Goal: Task Accomplishment & Management: Manage account settings

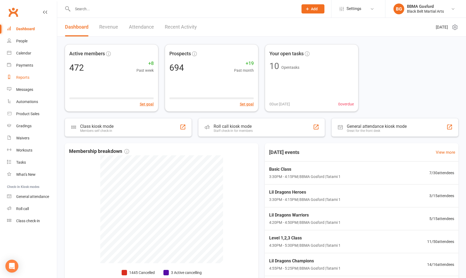
click at [22, 76] on div "Reports" at bounding box center [22, 77] width 13 height 4
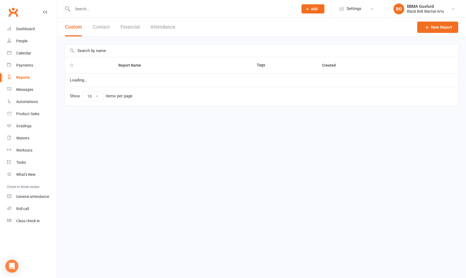
select select "100"
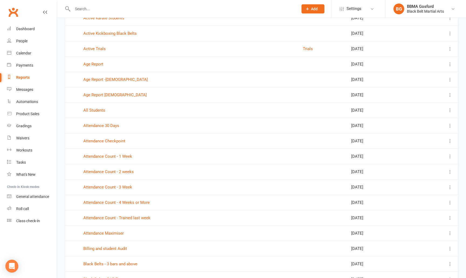
scroll to position [269, 0]
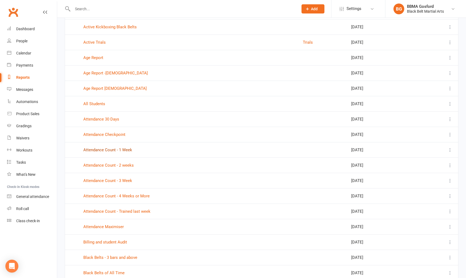
click at [121, 150] on link "Attendance Count - 1 Week" at bounding box center [107, 149] width 49 height 5
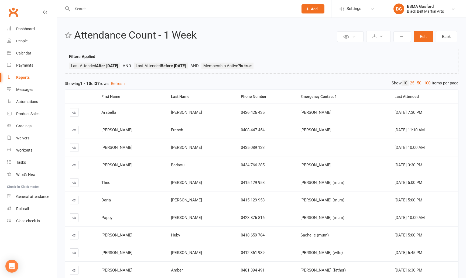
click at [24, 76] on div "Reports" at bounding box center [22, 77] width 13 height 4
select select "100"
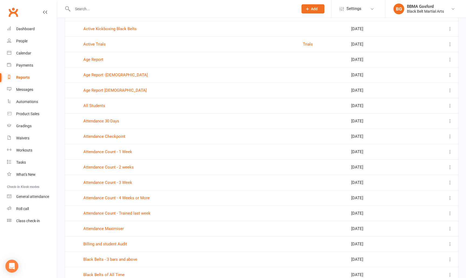
scroll to position [271, 0]
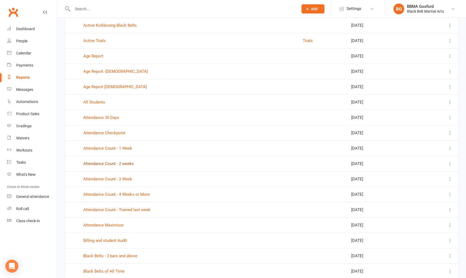
click at [116, 161] on link "Attendance Count - 2 weeks" at bounding box center [108, 163] width 50 height 5
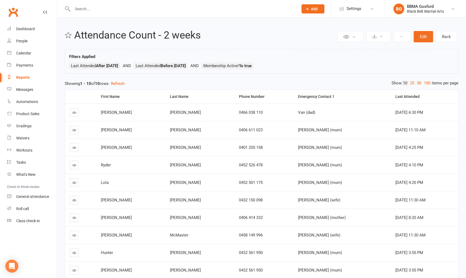
click at [28, 77] on div "Reports" at bounding box center [22, 77] width 13 height 4
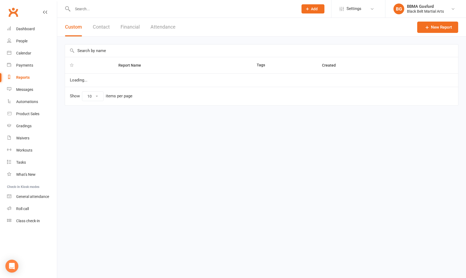
select select "100"
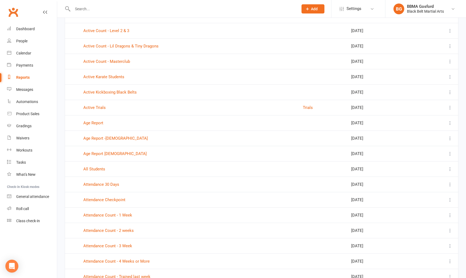
scroll to position [204, 0]
click at [120, 245] on link "Attendance Count - 3 Week" at bounding box center [107, 245] width 49 height 5
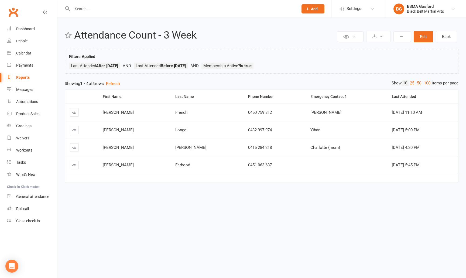
click at [25, 76] on div "Reports" at bounding box center [22, 77] width 13 height 4
select select "100"
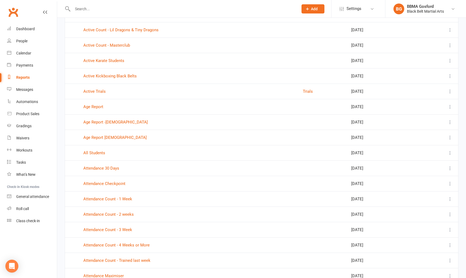
scroll to position [247, 0]
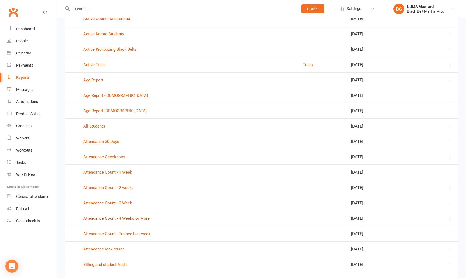
click at [137, 216] on link "Attendance Count - 4 Weeks or More" at bounding box center [116, 218] width 66 height 5
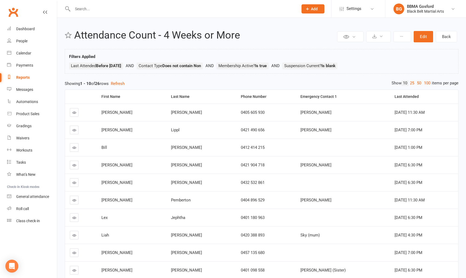
click at [26, 76] on div "Reports" at bounding box center [22, 77] width 13 height 4
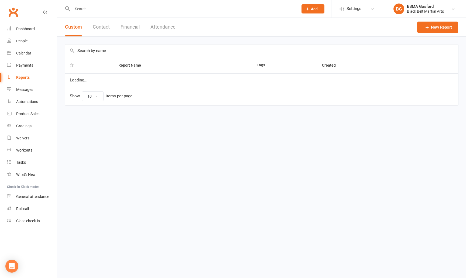
select select "100"
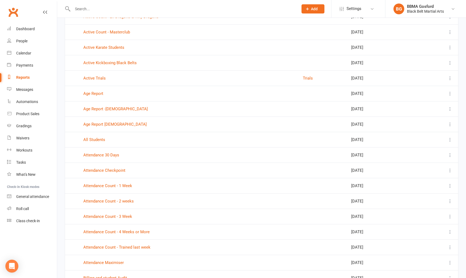
scroll to position [235, 0]
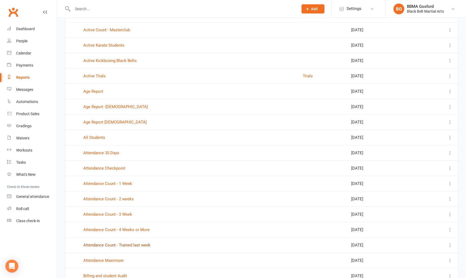
click at [139, 245] on link "Attendance Count - Trained last week" at bounding box center [116, 244] width 67 height 5
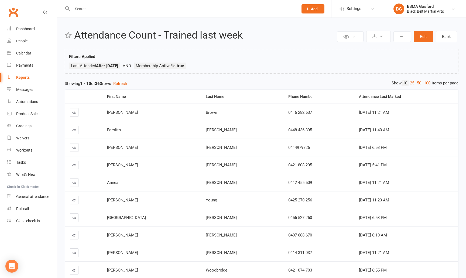
click at [15, 13] on link "Clubworx" at bounding box center [12, 11] width 13 height 13
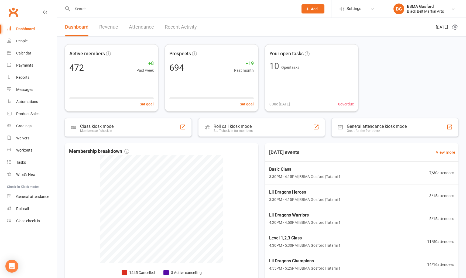
click at [88, 10] on input "text" at bounding box center [182, 9] width 223 height 8
click at [22, 51] on div "Calendar" at bounding box center [23, 53] width 15 height 4
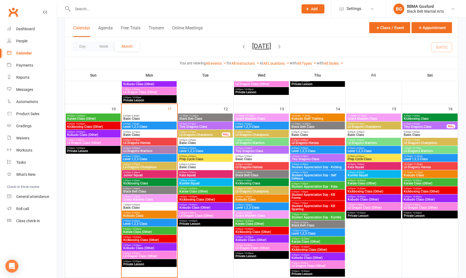
scroll to position [342, 0]
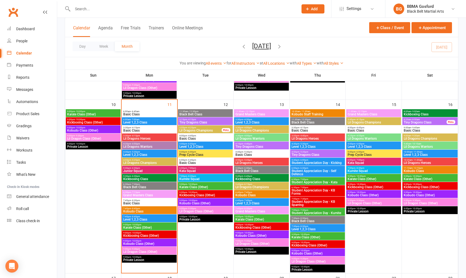
click at [161, 129] on span "Basic Class" at bounding box center [149, 130] width 53 height 3
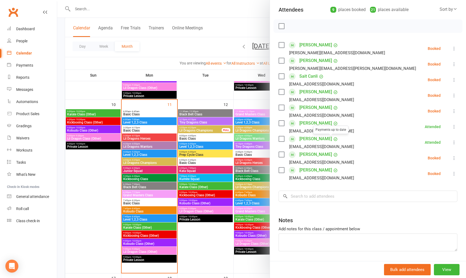
scroll to position [77, 0]
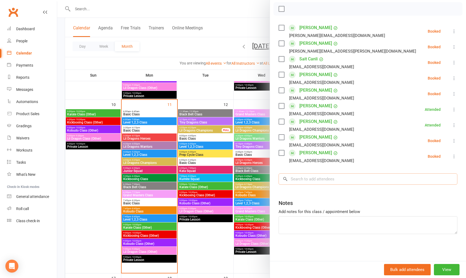
click at [335, 179] on input "search" at bounding box center [367, 178] width 179 height 11
click at [151, 136] on div at bounding box center [261, 139] width 408 height 278
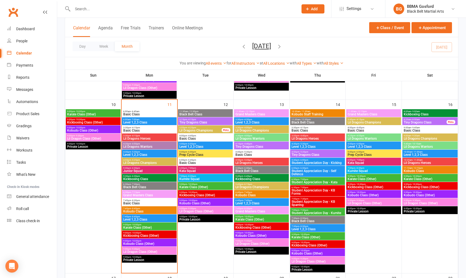
click at [151, 137] on span "Lil Dragons Heroes" at bounding box center [149, 138] width 53 height 3
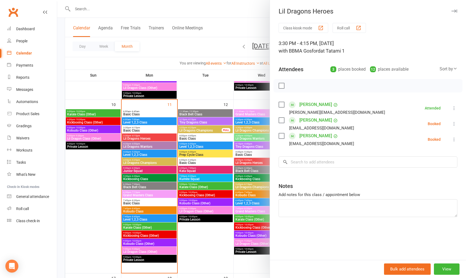
click at [456, 124] on icon at bounding box center [453, 123] width 5 height 5
click at [427, 147] on link "Remove" at bounding box center [428, 145] width 58 height 11
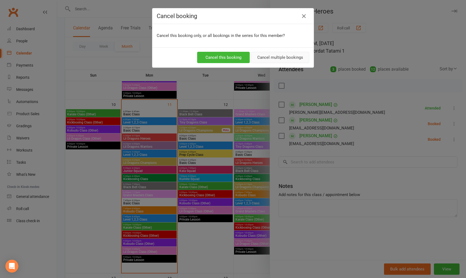
click at [283, 60] on button "Cancel multiple bookings" at bounding box center [280, 57] width 58 height 11
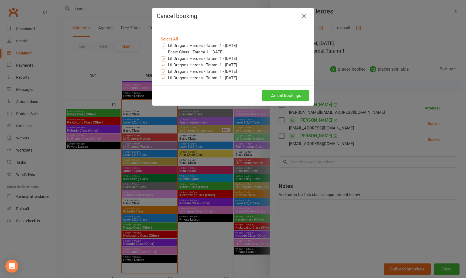
click at [280, 96] on button "Cancel Bookings" at bounding box center [285, 95] width 47 height 11
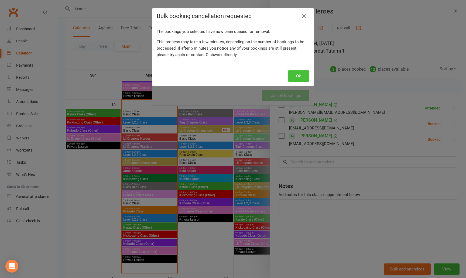
click at [295, 76] on button "Ok" at bounding box center [298, 75] width 22 height 11
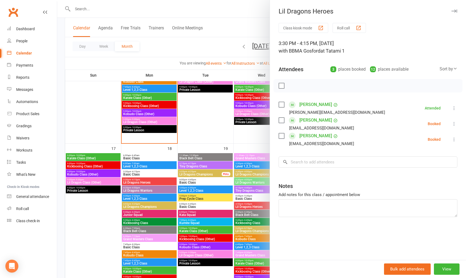
scroll to position [472, 0]
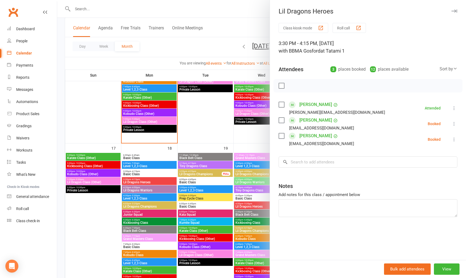
click at [151, 173] on div at bounding box center [261, 139] width 408 height 278
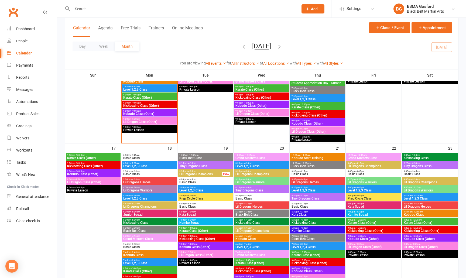
click at [150, 173] on span "Basic Class" at bounding box center [149, 173] width 53 height 3
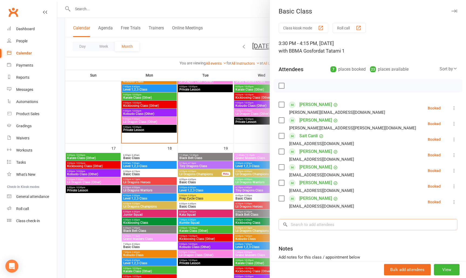
click at [316, 228] on input "search" at bounding box center [367, 224] width 179 height 11
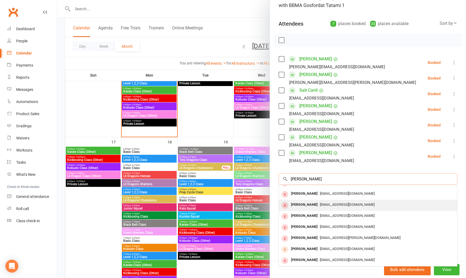
scroll to position [0, 0]
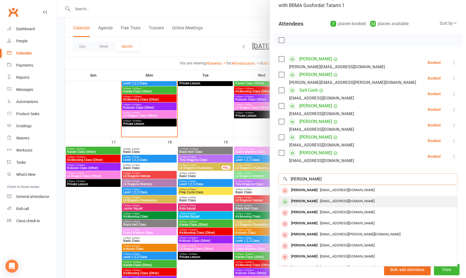
type input "william kf"
click at [308, 202] on div "[PERSON_NAME]" at bounding box center [304, 201] width 31 height 8
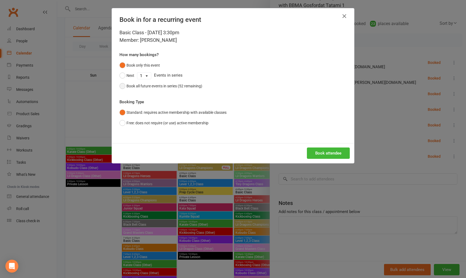
click at [124, 87] on button "Book all future events in series (52 remaining)" at bounding box center [160, 86] width 83 height 10
click at [315, 153] on button "Book attendee" at bounding box center [328, 152] width 43 height 11
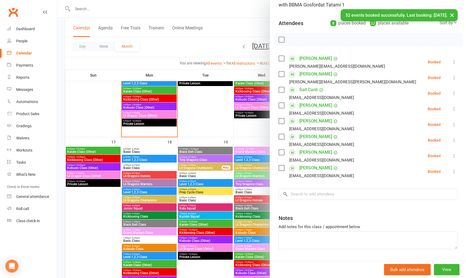
drag, startPoint x: 187, startPoint y: 50, endPoint x: 183, endPoint y: 50, distance: 3.5
click at [187, 50] on div at bounding box center [261, 139] width 408 height 278
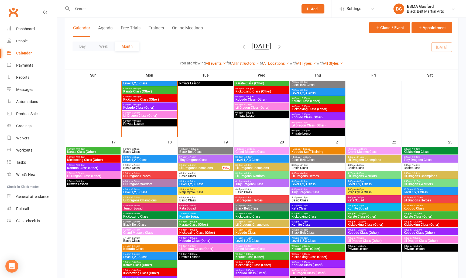
click at [86, 9] on input "text" at bounding box center [182, 9] width 223 height 8
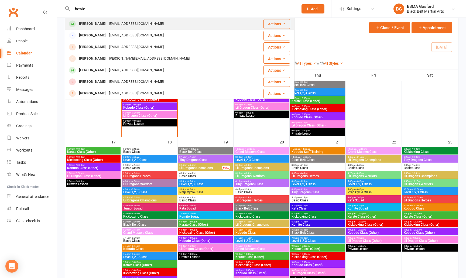
type input "howie"
click at [85, 22] on div "[PERSON_NAME]" at bounding box center [92, 24] width 30 height 8
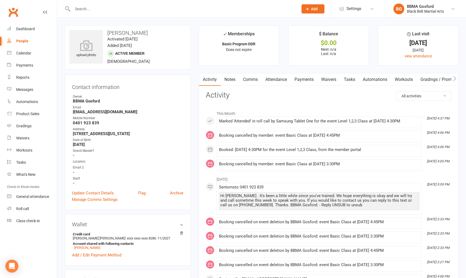
click at [301, 80] on link "Payments" at bounding box center [303, 79] width 27 height 12
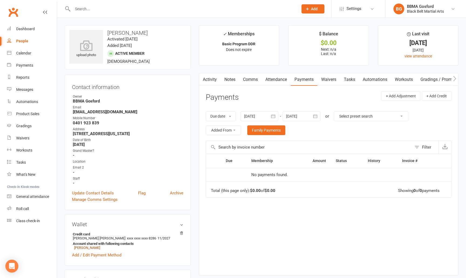
drag, startPoint x: 87, startPoint y: 249, endPoint x: 119, endPoint y: 235, distance: 34.8
click at [87, 249] on link "Kensey Wu" at bounding box center [87, 247] width 26 height 4
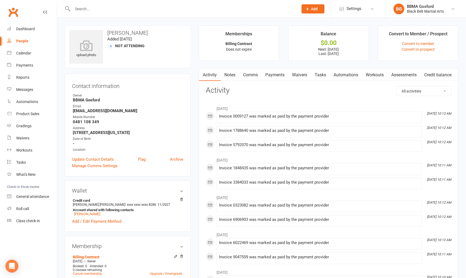
click at [270, 77] on link "Payments" at bounding box center [274, 75] width 27 height 12
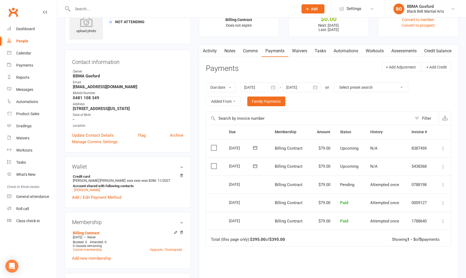
scroll to position [41, 0]
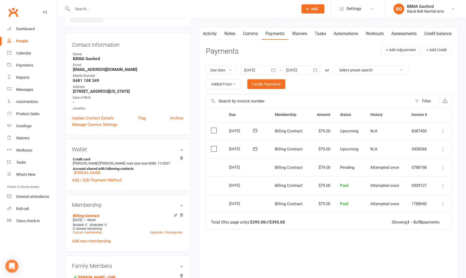
click at [228, 34] on link "Notes" at bounding box center [229, 33] width 19 height 12
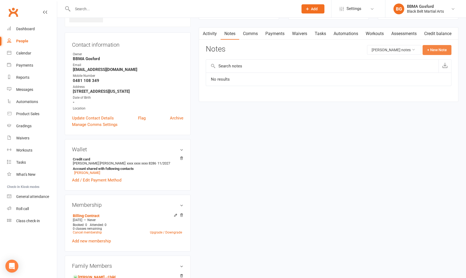
click at [434, 51] on button "+ New Note" at bounding box center [436, 50] width 29 height 10
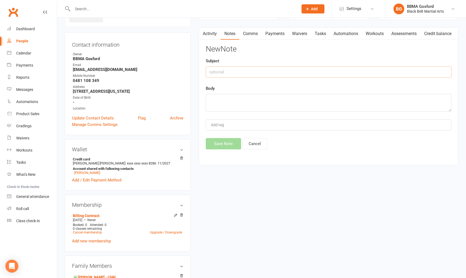
click at [256, 71] on input "text" at bounding box center [328, 71] width 245 height 11
type input "Card"
type textarea "Card was stolen, payment may not come out."
click at [227, 143] on button "Save Note" at bounding box center [223, 143] width 35 height 11
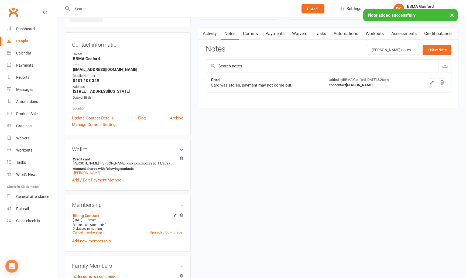
drag, startPoint x: 207, startPoint y: 33, endPoint x: 203, endPoint y: 35, distance: 4.5
click at [207, 33] on link "Activity" at bounding box center [210, 33] width 22 height 12
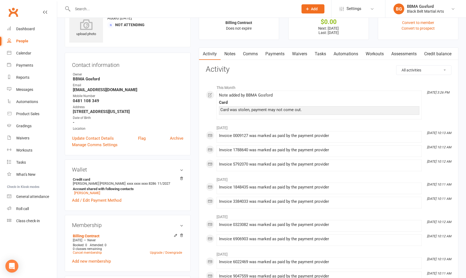
scroll to position [20, 0]
click at [229, 54] on link "Notes" at bounding box center [229, 54] width 19 height 12
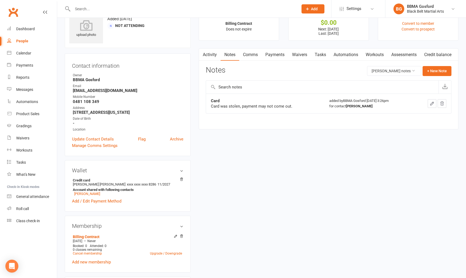
click at [429, 102] on icon "button" at bounding box center [431, 103] width 5 height 5
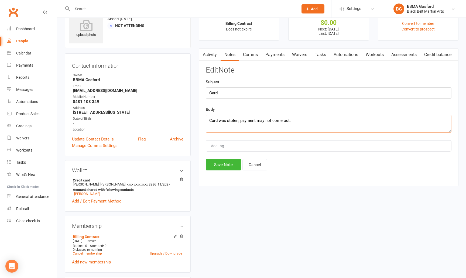
click at [343, 122] on textarea "Card was stolen, payment may not come out." at bounding box center [328, 124] width 245 height 18
click at [290, 123] on textarea "Card was stolen, payment may not come out. 11/8/25." at bounding box center [328, 124] width 245 height 18
type textarea "Card was stolen, payment may not come out - 11/8/25."
click at [229, 164] on button "Save Note" at bounding box center [223, 164] width 35 height 11
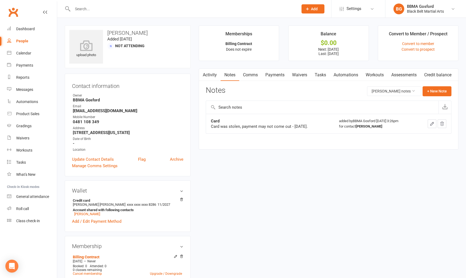
click at [90, 12] on input "text" at bounding box center [182, 9] width 223 height 8
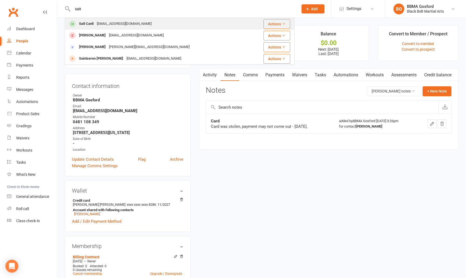
type input "sait"
click at [84, 24] on div "Sait Canli" at bounding box center [86, 24] width 18 height 8
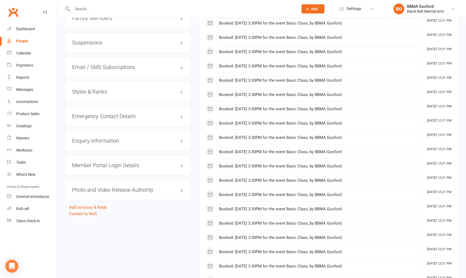
scroll to position [464, 0]
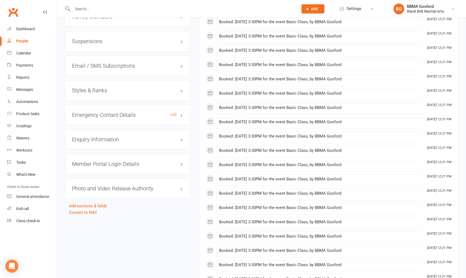
click at [109, 117] on h3 "Emergency Contact Details edit" at bounding box center [127, 115] width 111 height 6
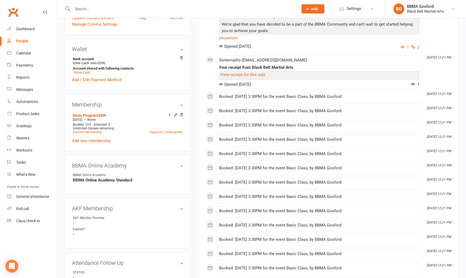
scroll to position [0, 0]
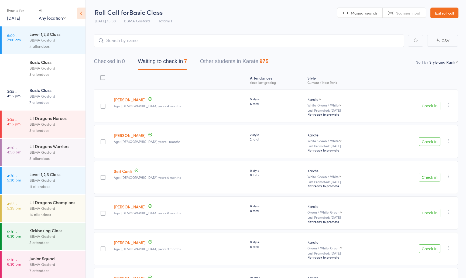
click at [65, 130] on div "3 attendees" at bounding box center [54, 130] width 51 height 6
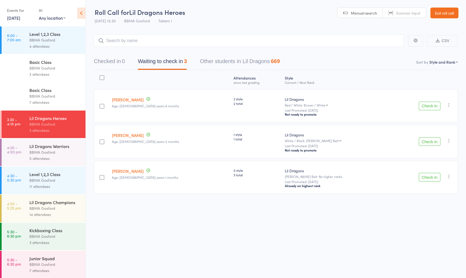
click at [422, 144] on button "Check in" at bounding box center [429, 141] width 22 height 9
click at [425, 109] on button "Check in" at bounding box center [429, 106] width 22 height 9
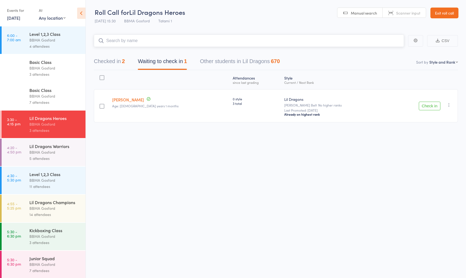
click at [171, 41] on input "search" at bounding box center [249, 40] width 310 height 12
click at [50, 155] on div "BBMA Gosford" at bounding box center [54, 152] width 51 height 6
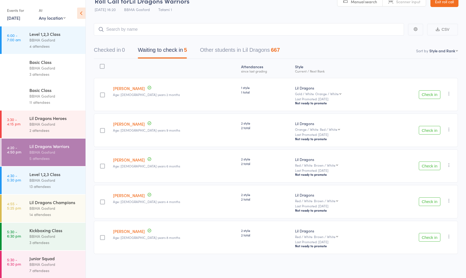
scroll to position [13, 0]
click at [430, 128] on button "Check in" at bounding box center [429, 130] width 22 height 9
